Goal: Task Accomplishment & Management: Complete application form

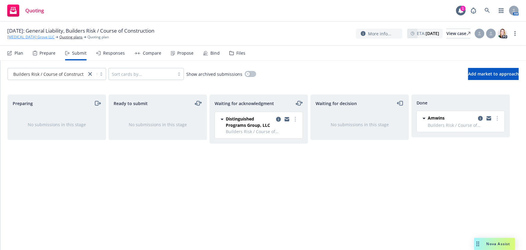
click at [20, 36] on link "Cinnabar Grove LLC" at bounding box center [30, 36] width 47 height 5
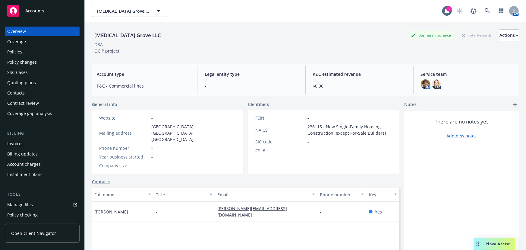
click at [33, 10] on span "Accounts" at bounding box center [34, 10] width 19 height 5
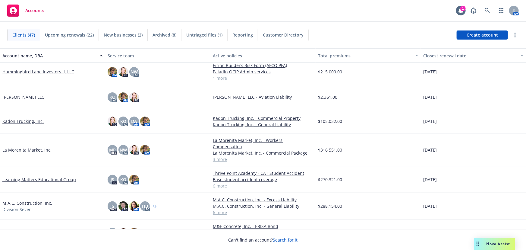
scroll to position [411, 0]
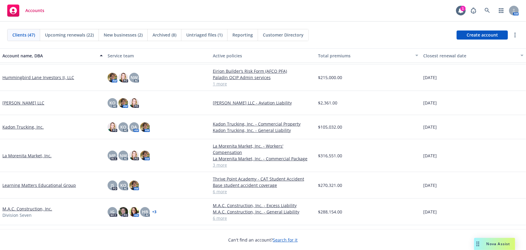
click at [31, 205] on link "M.A.C. Construction, Inc." at bounding box center [27, 208] width 50 height 6
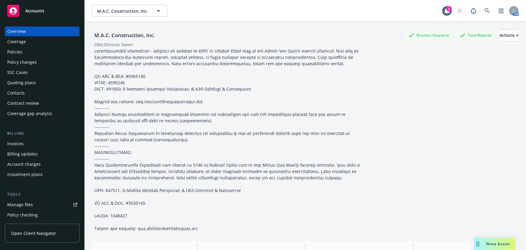
click at [20, 82] on div "Quoting plans" at bounding box center [21, 83] width 29 height 10
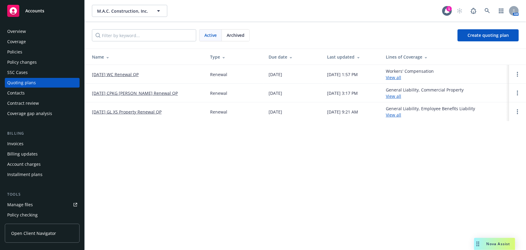
click at [121, 71] on link "[DATE] WC Renewal QP" at bounding box center [115, 74] width 47 height 6
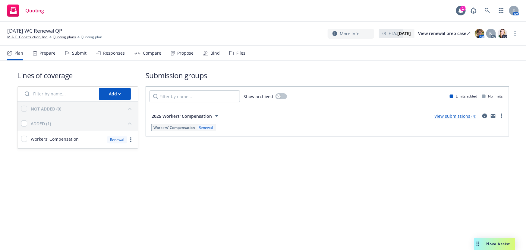
click at [452, 116] on link "View submissions (4)" at bounding box center [456, 116] width 42 height 6
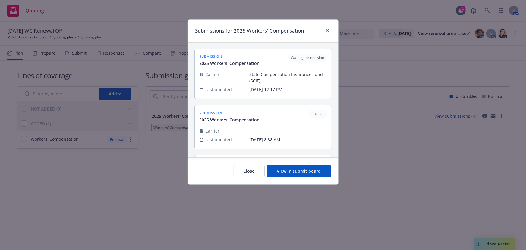
click at [289, 173] on button "View in submit board" at bounding box center [299, 171] width 64 height 12
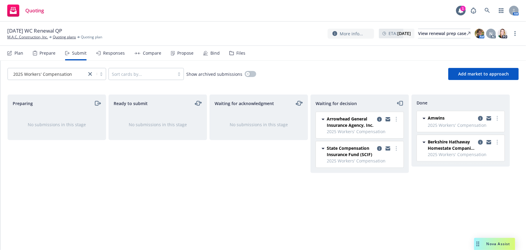
click at [476, 140] on div "Berkshire Hathaway Homestate Companies (BHHC)" at bounding box center [464, 144] width 73 height 13
click at [479, 141] on icon "copy logging email" at bounding box center [480, 142] width 5 height 5
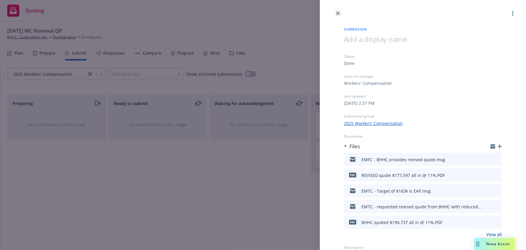
click at [338, 13] on icon "close" at bounding box center [338, 13] width 4 height 4
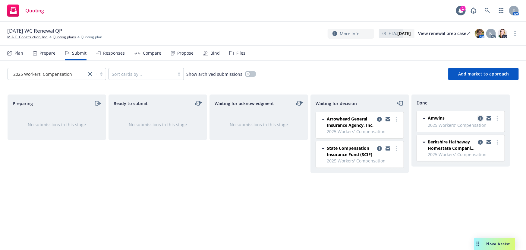
click at [480, 117] on icon "copy logging email" at bounding box center [480, 118] width 5 height 5
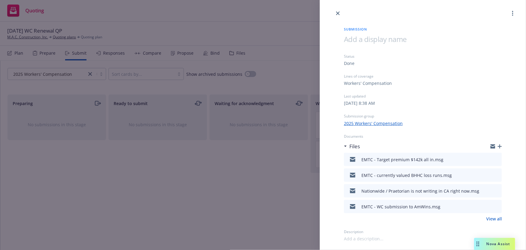
click at [485, 206] on icon "download file" at bounding box center [486, 205] width 5 height 5
click at [338, 13] on icon "close" at bounding box center [338, 13] width 4 height 4
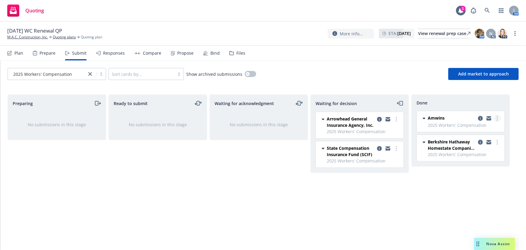
click at [497, 118] on icon "more" at bounding box center [497, 118] width 1 height 5
click at [472, 140] on span "Add accepted decision" at bounding box center [471, 143] width 60 height 6
select select "12"
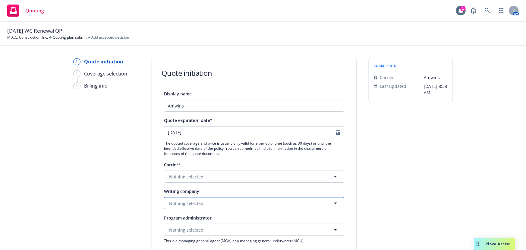
click at [193, 202] on span "Nothing selected" at bounding box center [186, 203] width 34 height 6
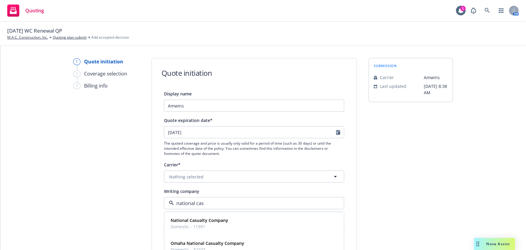
type input "national casu"
click at [213, 221] on strong "National Casualty Company" at bounding box center [200, 220] width 58 height 6
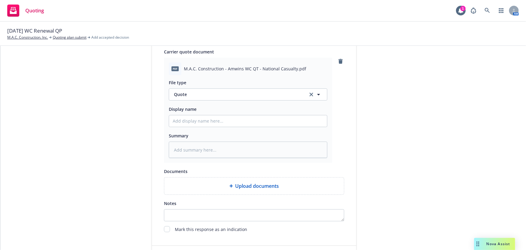
scroll to position [329, 0]
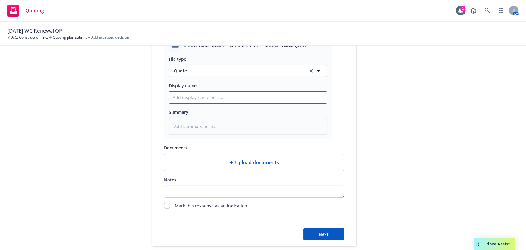
click at [183, 99] on input "Display name" at bounding box center [248, 97] width 158 height 11
type textarea "x"
type input "N"
type textarea "x"
type input "NC"
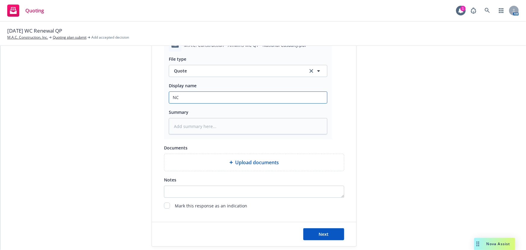
type textarea "x"
type input "NCC"
type textarea "x"
type input "NCC"
type textarea "x"
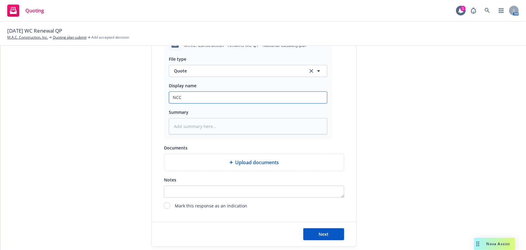
type input "NCC q"
type textarea "x"
type input "NCC quo"
type textarea "x"
type input "NCC quot"
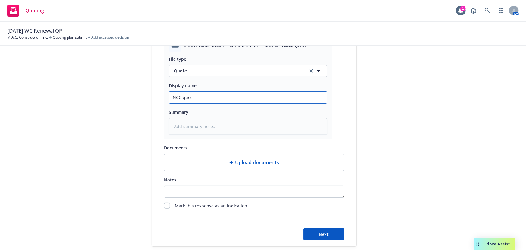
type textarea "x"
type input "NCC quote"
type textarea "x"
type input "NCC quoted"
type textarea "x"
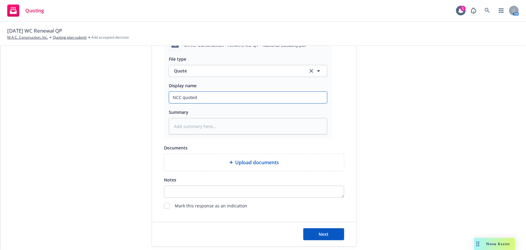
type input "NCC quoted"
type textarea "x"
type input "NCC quoted $"
click at [204, 96] on input "NCC quoted $" at bounding box center [248, 97] width 158 height 11
type textarea "x"
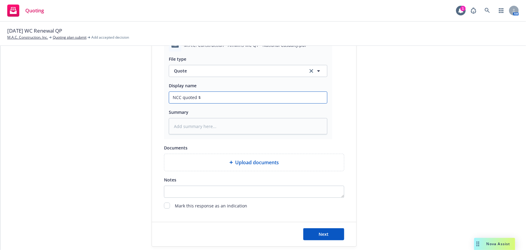
type input "NCC quoted $1"
type textarea "x"
type input "NCC quoted $14"
type textarea "x"
type input "NCC quoted $145"
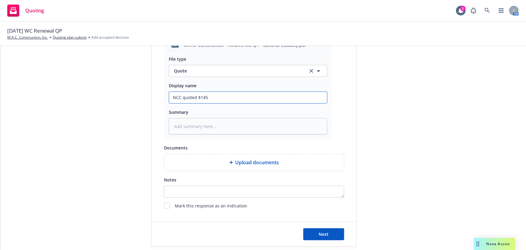
type textarea "x"
type input "NCC quoted $145,"
type textarea "x"
type input "NCC quoted $145,1"
type textarea "x"
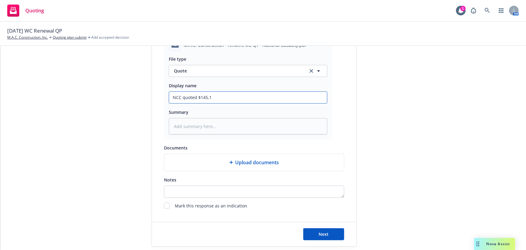
type input "NCC quoted $145,15"
type textarea "x"
type input "NCC quoted $145,159"
type textarea "x"
type input "NCC quoted $145,159"
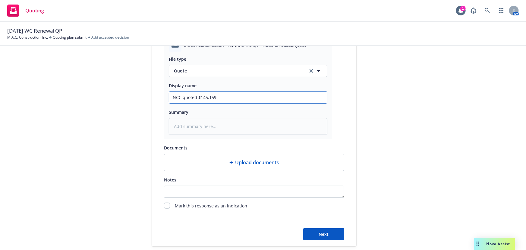
type textarea "x"
type input "NCC quoted $145,159 a"
type textarea "x"
type input "NCC quoted $145,159 al"
type textarea "x"
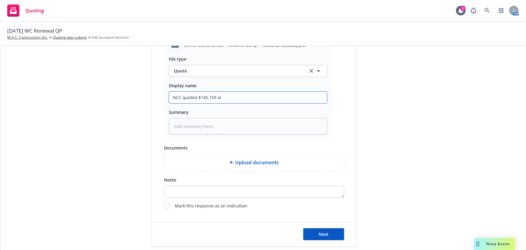
type input "NCC quoted $145,159 all"
type textarea "x"
type input "NCC quoted $145,159 all"
type textarea "x"
type input "NCC quoted $145,159 all i"
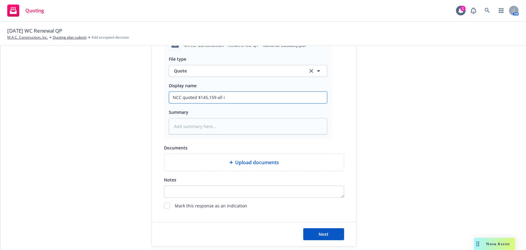
type textarea "x"
type input "NCC quoted $145,159 all in"
type textarea "x"
type input "NCC quoted $145,159 all in"
type textarea "x"
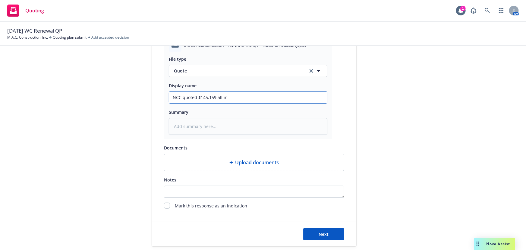
type input "NCC quoted $145,159 all in @"
type textarea "x"
type input "NCC quoted $145,159 all in @"
type textarea "x"
type input "NCC quoted $145,159 all in @ 1"
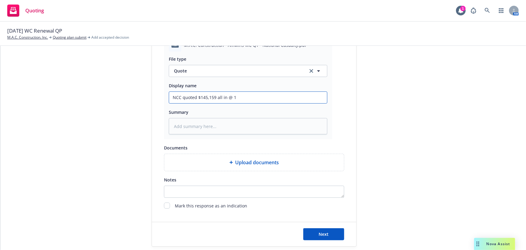
type textarea "x"
type input "NCC quoted $145,159 all in @ 10"
type textarea "x"
type input "NCC quoted $145,159 all in @ 10%"
click at [324, 229] on button "Next" at bounding box center [323, 234] width 41 height 12
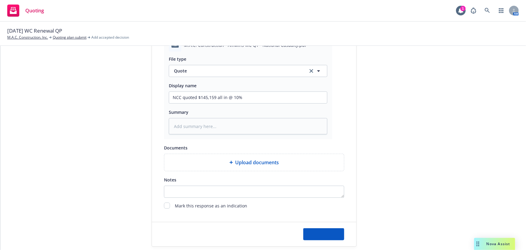
type textarea "x"
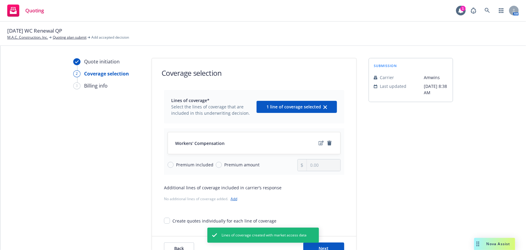
click at [232, 167] on span "Premium amount" at bounding box center [241, 164] width 35 height 6
click at [222, 167] on input "Premium amount" at bounding box center [219, 165] width 6 height 6
radio input "true"
drag, startPoint x: 320, startPoint y: 164, endPoint x: 286, endPoint y: 166, distance: 33.3
click at [286, 166] on div "Premium included Premium amount 0.00" at bounding box center [254, 165] width 173 height 12
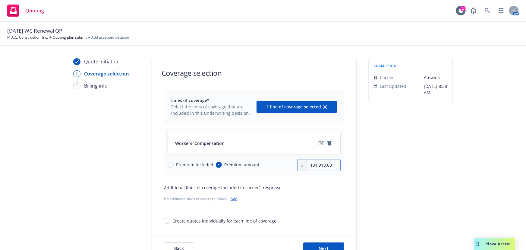
scroll to position [22, 0]
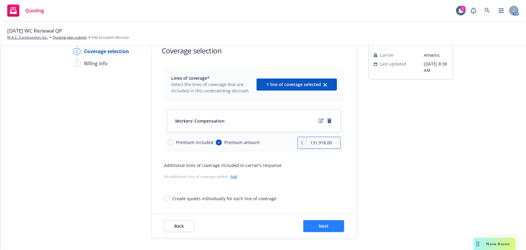
type input "131,918.00"
click at [327, 227] on button "Next" at bounding box center [323, 226] width 41 height 12
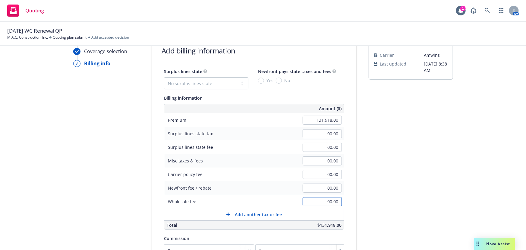
click at [322, 201] on input "00.00" at bounding box center [322, 201] width 39 height 9
type input "6,565.00"
click at [319, 160] on input "00.00" at bounding box center [322, 160] width 39 height 9
type input "6,646.00"
click at [327, 201] on input "6,565.00" at bounding box center [322, 201] width 39 height 9
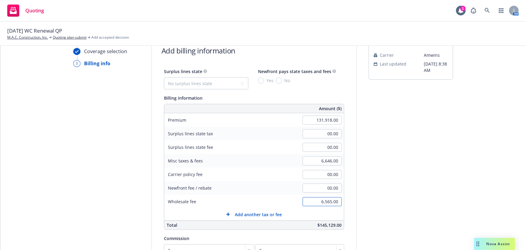
click at [326, 201] on input "6,565.00" at bounding box center [322, 201] width 39 height 9
type input "6,595.00"
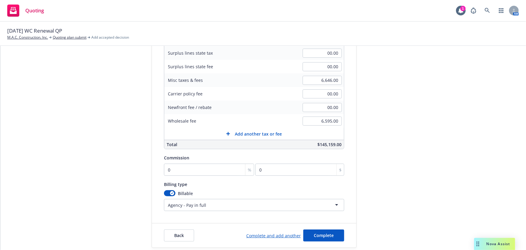
scroll to position [112, 0]
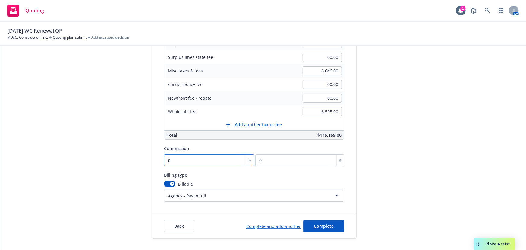
click at [165, 159] on input "0" at bounding box center [209, 160] width 90 height 12
type input "1"
type input "1319.18"
type input "10"
type input "13191.8"
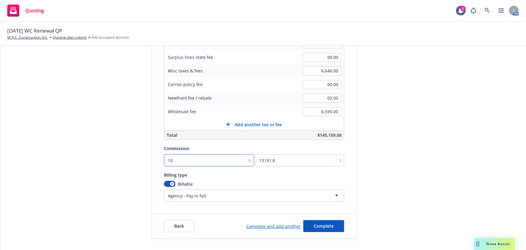
type input "10"
click at [228, 197] on html "Quoting 1 AM [DATE] WC Renewal QP M.A.C. Construction, Inc. Quoting plan submit…" at bounding box center [263, 125] width 526 height 250
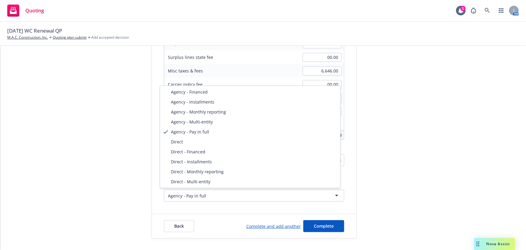
select select "DIRECT"
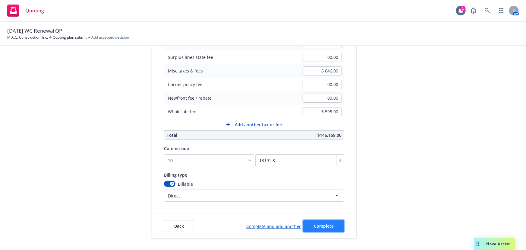
click at [324, 227] on span "Complete" at bounding box center [324, 226] width 20 height 6
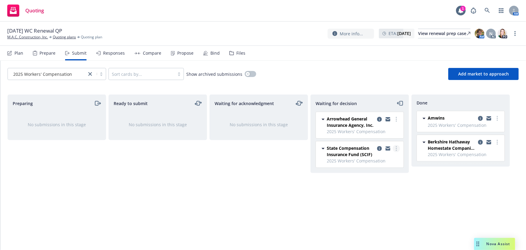
click at [396, 148] on circle "more" at bounding box center [396, 148] width 1 height 1
click at [371, 184] on span "Add accepted decision" at bounding box center [370, 185] width 60 height 6
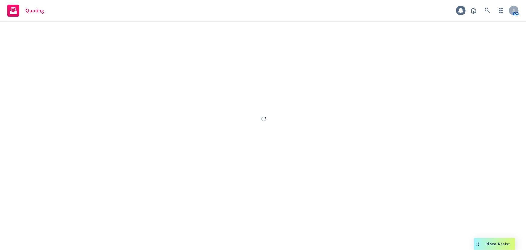
select select "12"
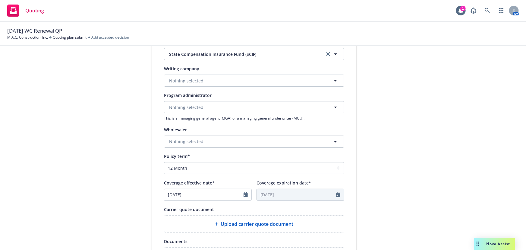
scroll to position [137, 0]
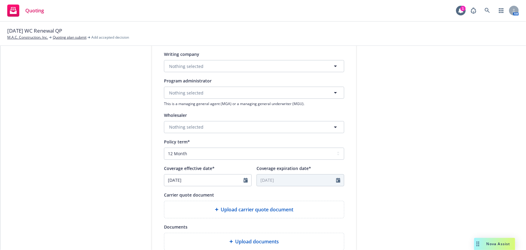
click at [229, 210] on span "Upload carrier quote document" at bounding box center [257, 209] width 73 height 7
click at [243, 211] on span "Upload carrier quote document" at bounding box center [257, 209] width 73 height 7
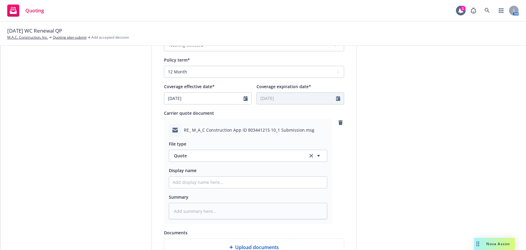
scroll to position [219, 0]
click at [181, 182] on input "Display name" at bounding box center [248, 181] width 158 height 11
type textarea "x"
type input "S"
type textarea "x"
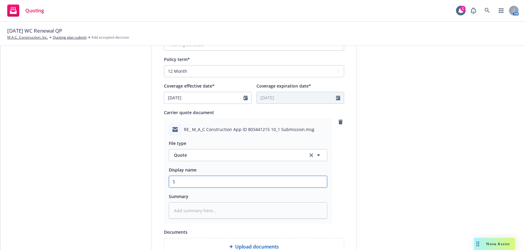
type input "SC"
type textarea "x"
type input "SCI"
type textarea "x"
type input "SCIF"
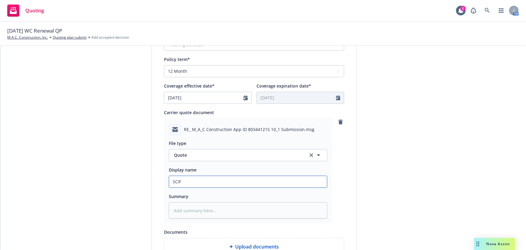
type textarea "x"
type input "SCIF"
type textarea "x"
type input "SCIF i"
type textarea "x"
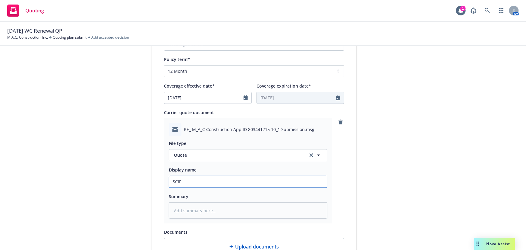
type input "SCIF in"
type textarea "x"
type input "SCIF ind"
type textarea "x"
type input "SCIF indi"
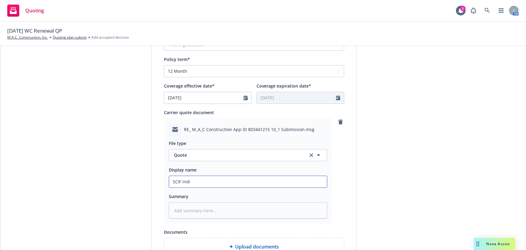
type textarea "x"
type input "SCIF indic"
type textarea "x"
type input "SCIF indica"
type textarea "x"
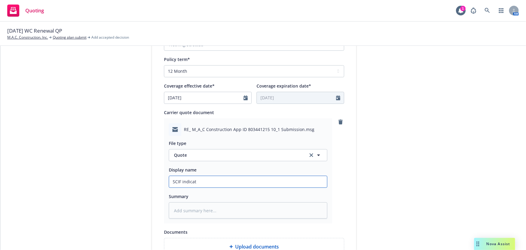
type input "SCIF indicate"
type textarea "x"
type input "SCIF indicated"
type textarea "x"
type input "SCIF indicated"
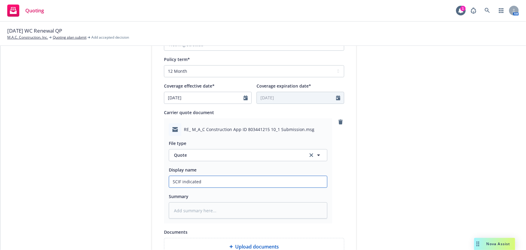
type textarea "x"
type input "SCIF indicated $"
type textarea "x"
type input "SCIF indicated $1"
type textarea "x"
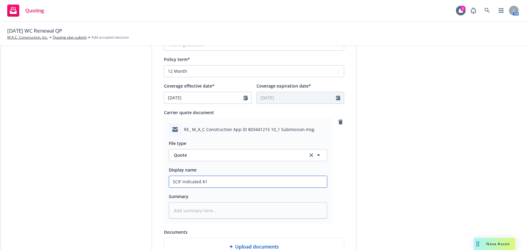
type input "SCIF indicated $17"
type textarea "x"
type input "SCIF indicated $178"
type textarea "x"
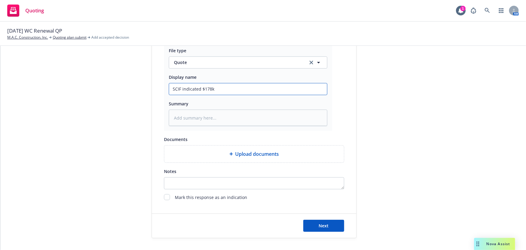
type input "SCIF indicated $178k"
click at [164, 198] on input "checkbox" at bounding box center [167, 197] width 6 height 6
checkbox input "true"
click at [323, 227] on span "Next" at bounding box center [324, 226] width 10 height 6
type textarea "x"
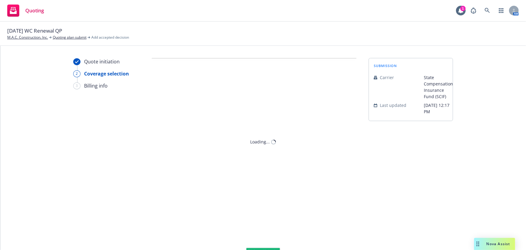
scroll to position [0, 0]
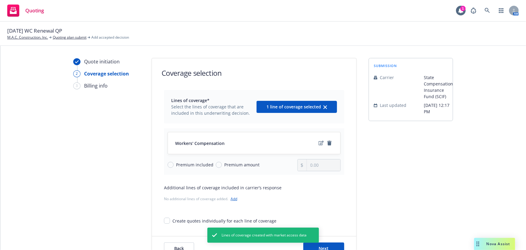
drag, startPoint x: 247, startPoint y: 164, endPoint x: 253, endPoint y: 166, distance: 6.1
click at [248, 165] on span "Premium amount" at bounding box center [241, 164] width 35 height 6
drag, startPoint x: 208, startPoint y: 164, endPoint x: 215, endPoint y: 165, distance: 7.3
click at [209, 164] on span "Premium included" at bounding box center [194, 164] width 37 height 6
click at [218, 164] on input "Premium amount" at bounding box center [219, 165] width 6 height 6
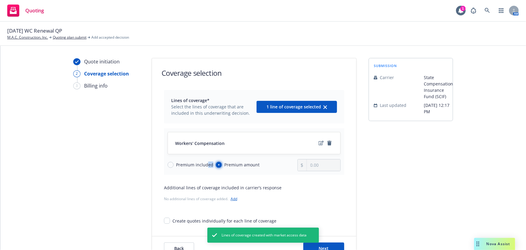
radio input "true"
type input "0.00"
click at [324, 166] on input "0.00" at bounding box center [323, 164] width 33 height 11
click at [307, 163] on input "0.00" at bounding box center [323, 164] width 33 height 11
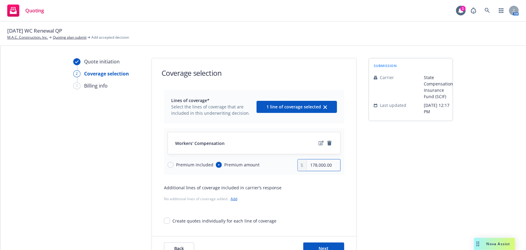
type input "178,000.00"
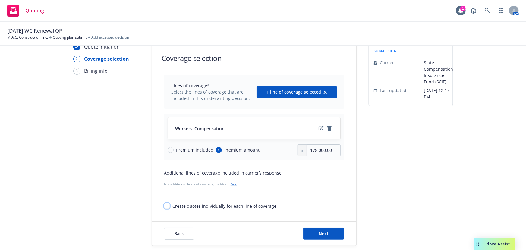
scroll to position [22, 0]
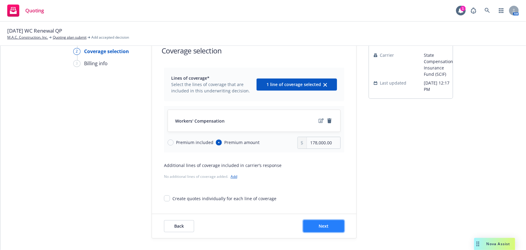
click at [327, 224] on button "Next" at bounding box center [323, 226] width 41 height 12
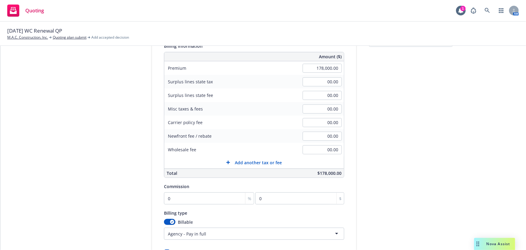
scroll to position [128, 0]
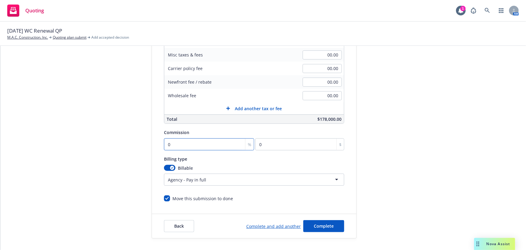
click at [165, 142] on input "0" at bounding box center [209, 144] width 90 height 12
type input "1"
type input "1780"
type input "10"
type input "17800"
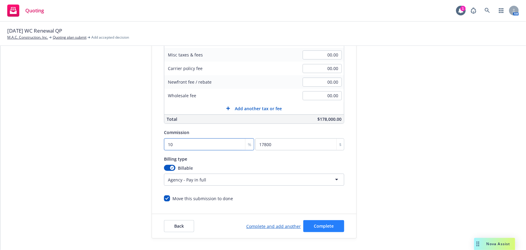
type input "10"
click at [314, 223] on span "Complete" at bounding box center [324, 226] width 20 height 6
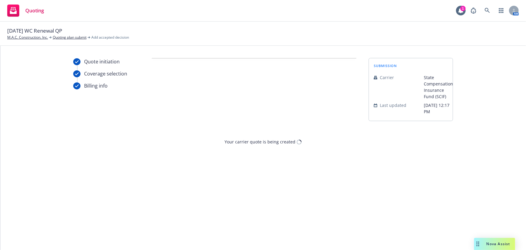
scroll to position [0, 0]
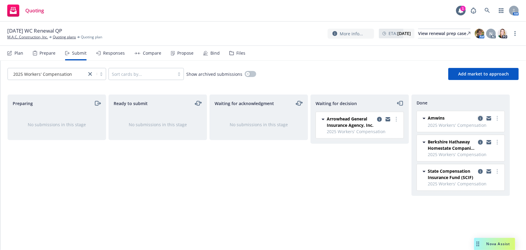
click at [479, 116] on icon "copy logging email" at bounding box center [480, 118] width 5 height 5
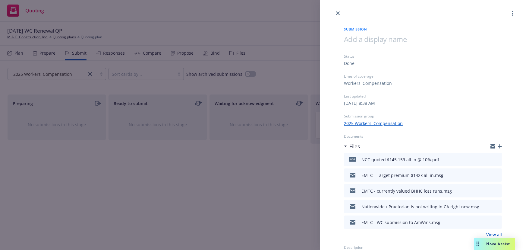
click at [498, 147] on icon "button" at bounding box center [500, 146] width 4 height 4
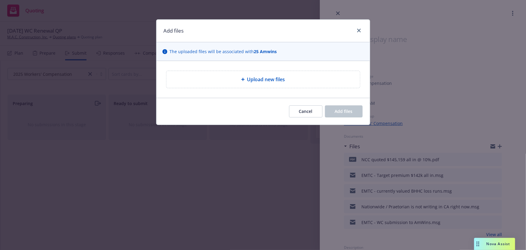
type textarea "x"
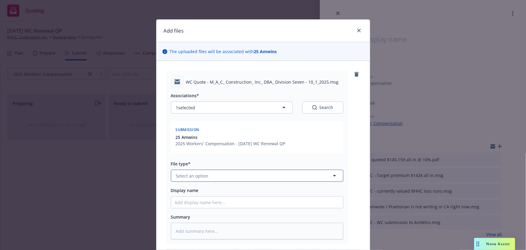
click at [183, 175] on span "Select an option" at bounding box center [192, 175] width 33 height 6
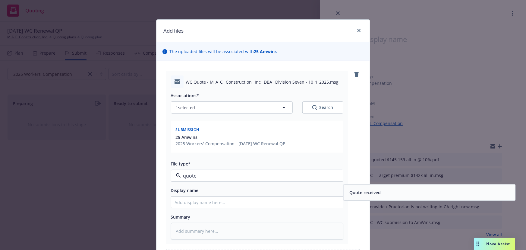
type input "quote r"
click at [383, 190] on div "Quote received" at bounding box center [429, 192] width 165 height 9
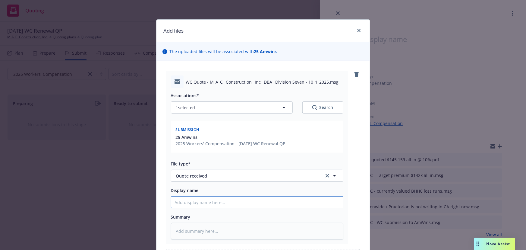
click at [190, 204] on input "Display name" at bounding box center [257, 201] width 172 height 11
type textarea "x"
type input "E"
type textarea "x"
type input "EM"
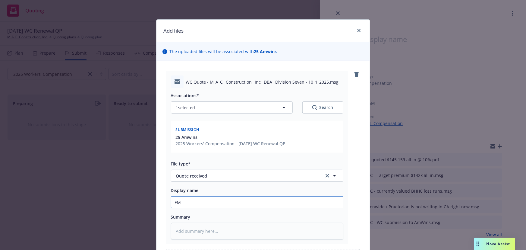
type textarea "x"
type input "EMF"
type textarea "x"
type input "EMFC"
type textarea "x"
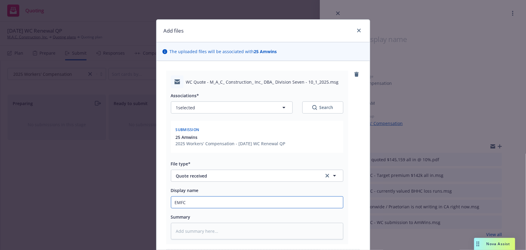
type input "EMFC"
type textarea "x"
type input "EMFC -"
type textarea "x"
type input "EMFC -"
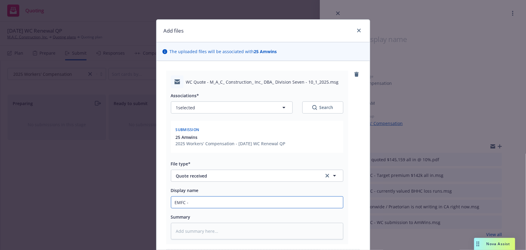
type textarea "x"
type input "EMFC - A"
type textarea "x"
type input "EMFC - Am"
type textarea "x"
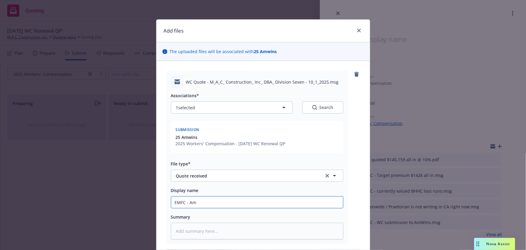
type input "EMFC - AmW"
type textarea "x"
type input "EMFC - AmWi"
type textarea "x"
type input "EMFC - AmWin"
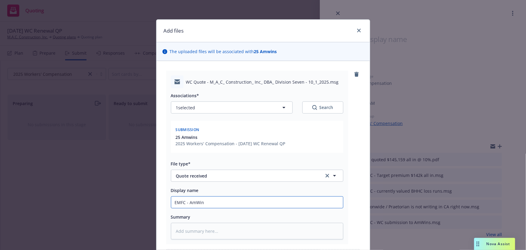
type textarea "x"
type input "EMFC - AmWins"
type textarea "x"
type input "EMFC - AmWins"
type textarea "x"
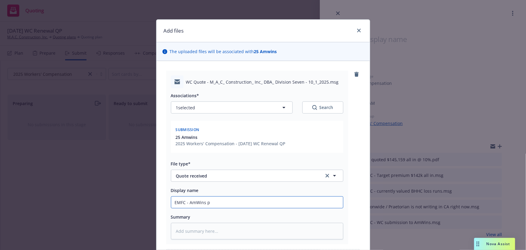
type input "EMFC - AmWins pr"
type textarea "x"
type input "EMFC - AmWins pro"
type textarea "x"
type input "EMFC - AmWins prov"
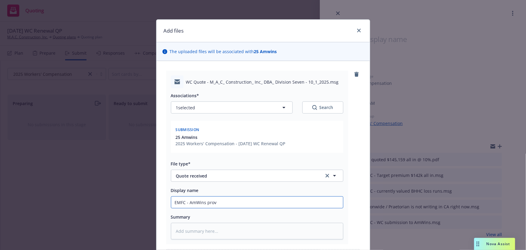
type textarea "x"
type input "EMFC - AmWins provi"
type textarea "x"
type input "EMFC - AmWins provid"
type textarea "x"
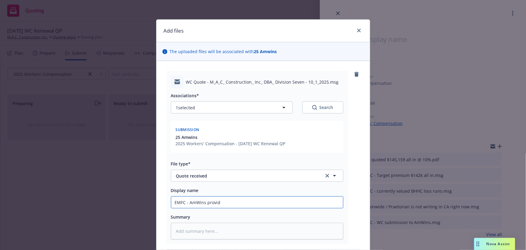
type input "EMFC - AmWins provide"
type textarea "x"
type input "EMFC - AmWins provides"
type textarea "x"
type input "EMFC - AmWins provides"
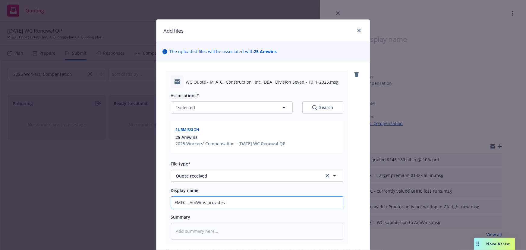
type textarea "x"
type input "EMFC - AmWins provides N"
type textarea "x"
type input "EMFC - AmWins provides [GEOGRAPHIC_DATA]"
type textarea "x"
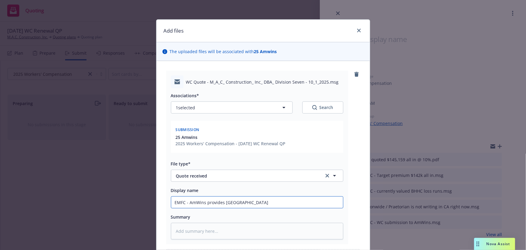
type input "EMFC - AmWins provides NCC"
type textarea "x"
type input "EMFC - AmWins provides NCC"
type textarea "x"
type input "EMFC - AmWins provides NCC q"
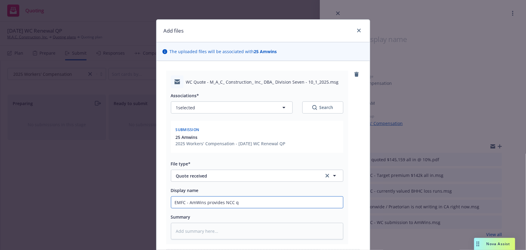
type textarea "x"
type input "EMFC - AmWins provides NCC quo"
type textarea "x"
type input "EMFC - AmWins provides NCC quot"
type textarea "x"
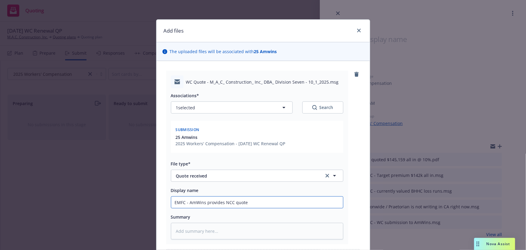
scroll to position [72, 0]
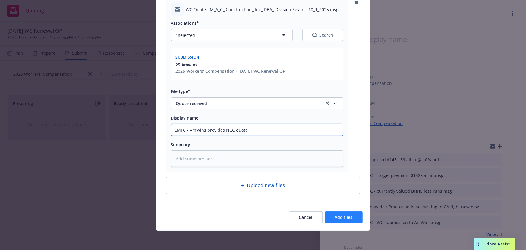
type input "EMFC - AmWins provides NCC quote"
click at [337, 213] on button "Add files" at bounding box center [344, 217] width 38 height 12
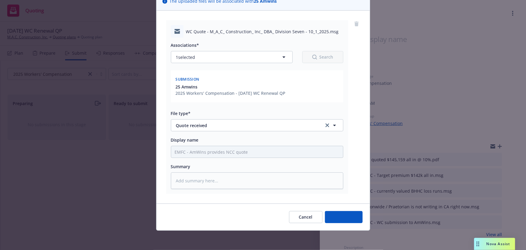
scroll to position [50, 0]
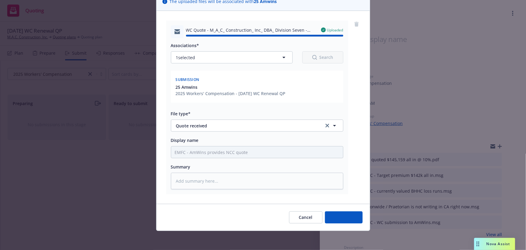
type textarea "x"
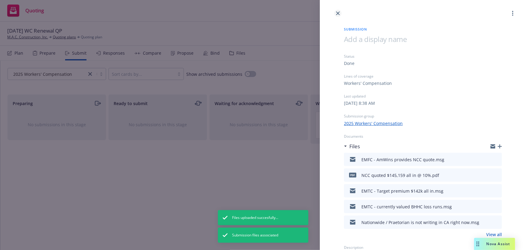
click at [339, 15] on icon "close" at bounding box center [338, 13] width 4 height 4
